Goal: Find contact information: Find contact information

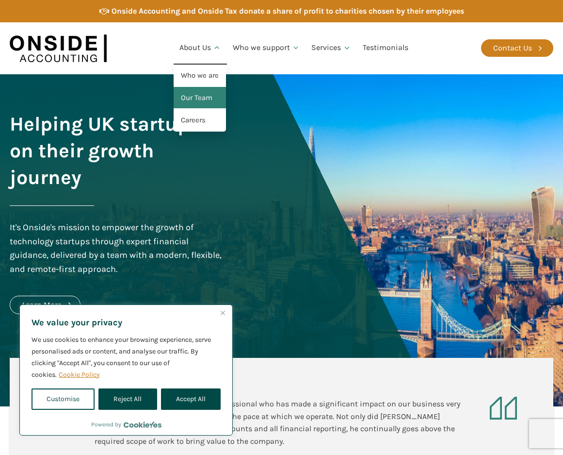
click at [205, 96] on link "Our Team" at bounding box center [200, 98] width 52 height 22
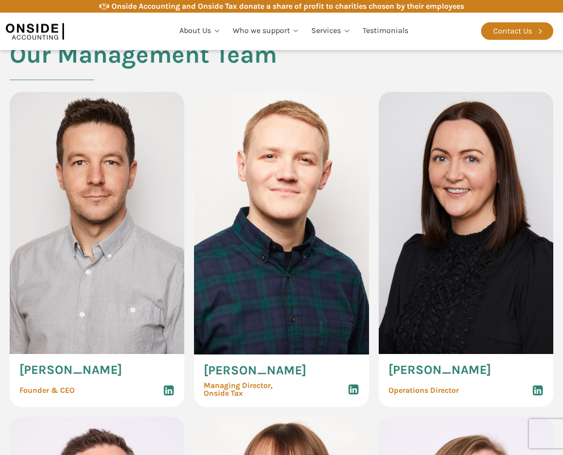
scroll to position [453, 0]
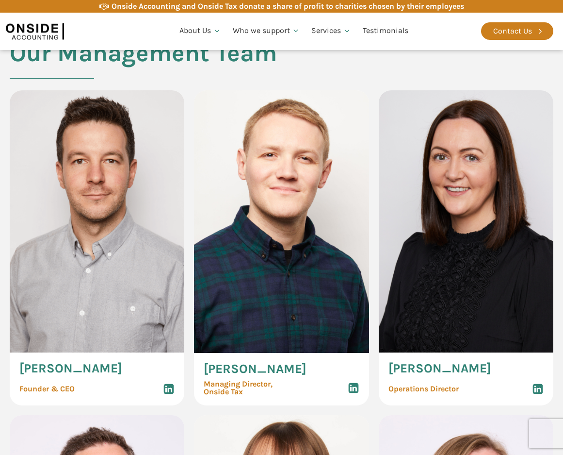
copy span "[PERSON_NAME]"
drag, startPoint x: 123, startPoint y: 368, endPoint x: 16, endPoint y: 363, distance: 106.8
click at [16, 363] on div "[PERSON_NAME] Founder & CEO" at bounding box center [97, 378] width 175 height 52
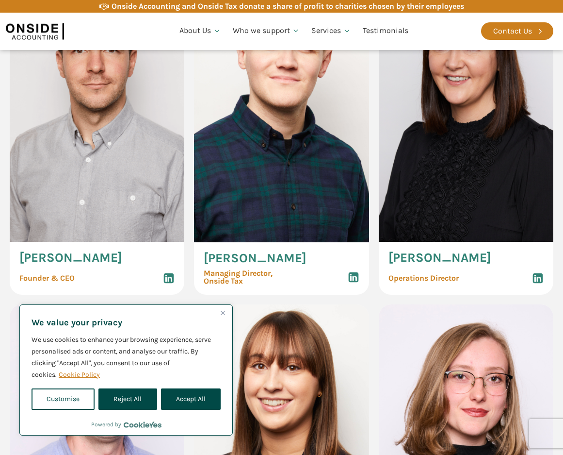
scroll to position [561, 0]
